Goal: Task Accomplishment & Management: Use online tool/utility

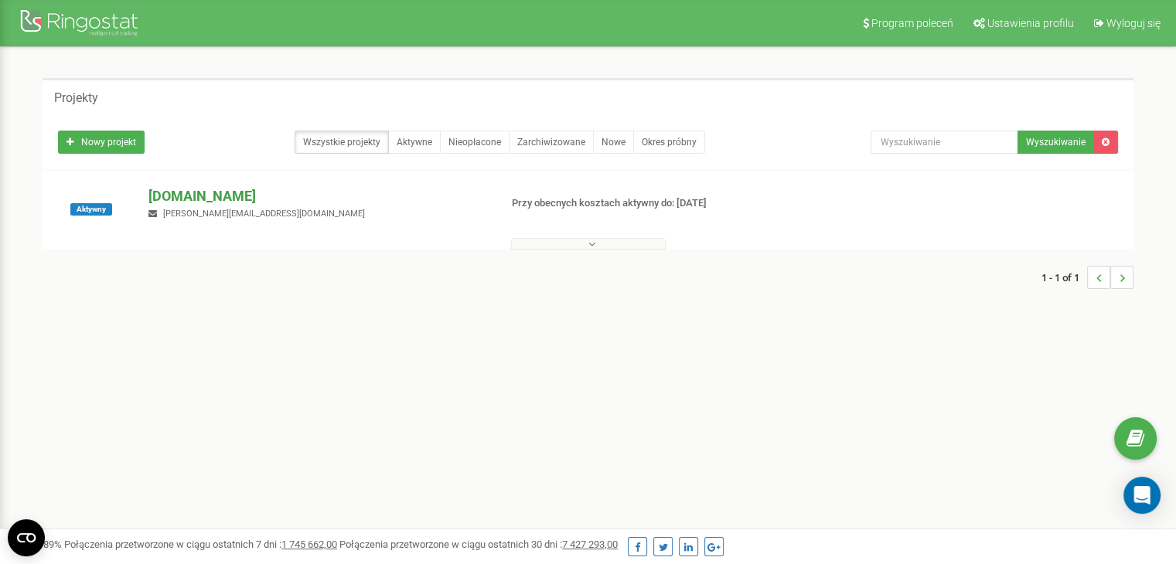
click at [204, 201] on p "[DOMAIN_NAME]" at bounding box center [317, 196] width 338 height 20
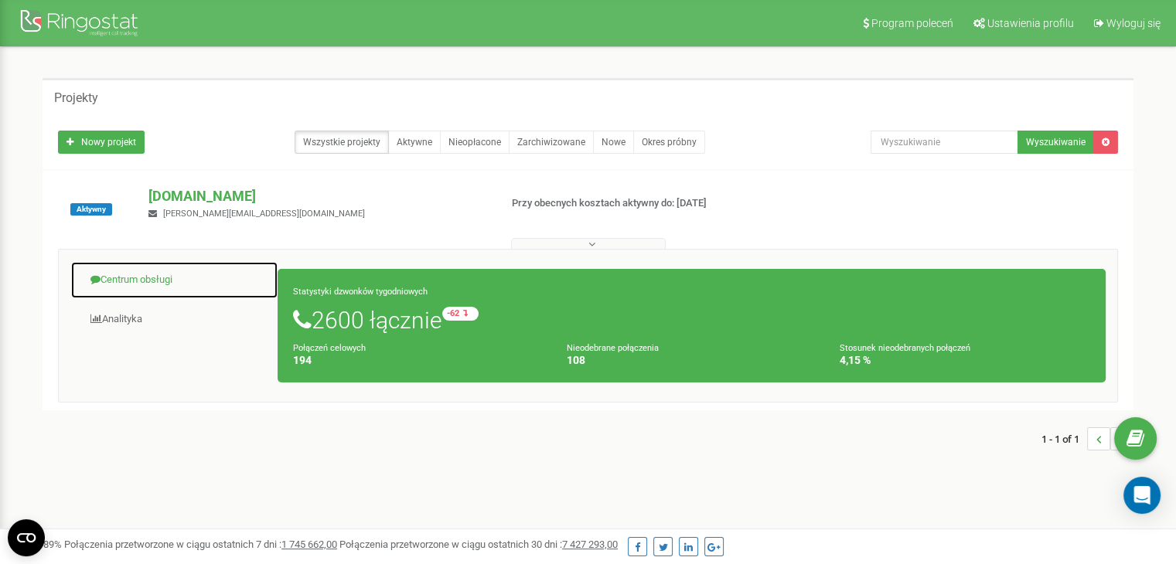
click at [114, 282] on link "Centrum obsługi" at bounding box center [174, 280] width 208 height 38
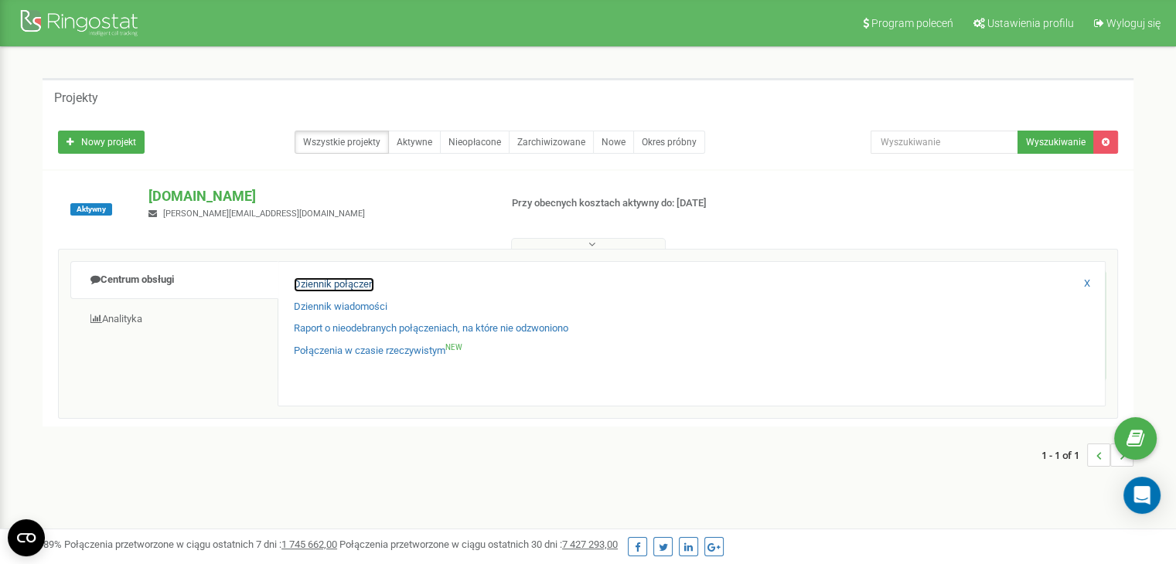
click at [306, 279] on link "Dziennik połączeń" at bounding box center [334, 285] width 80 height 15
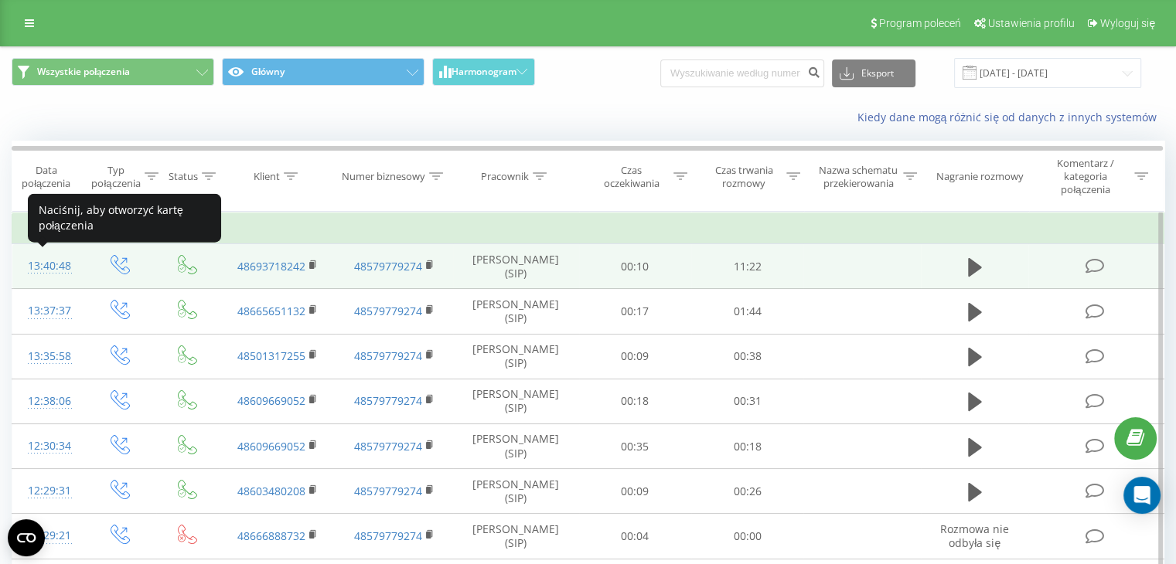
click at [46, 269] on div "13:40:48" at bounding box center [48, 266] width 41 height 30
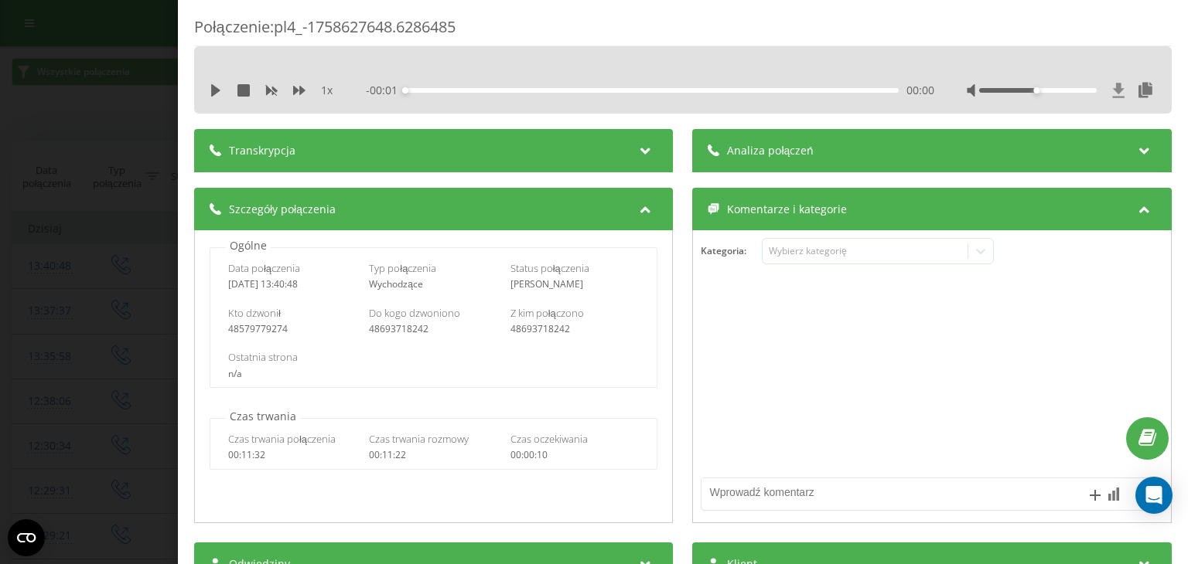
click at [1113, 90] on icon at bounding box center [1119, 90] width 12 height 15
click at [0, 310] on div "Połączenie : pl4_-1758627648.6286485 1 x - 11:21 00:00 00:00 Transkrypcja Aby m…" at bounding box center [594, 282] width 1188 height 564
